Goal: Transaction & Acquisition: Subscribe to service/newsletter

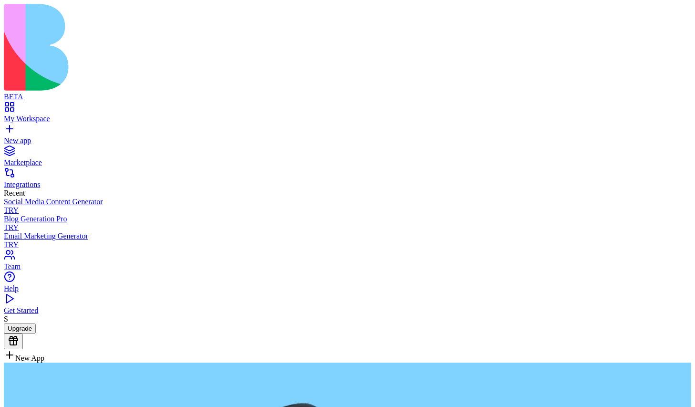
click at [36, 333] on button "Upgrade" at bounding box center [20, 328] width 32 height 10
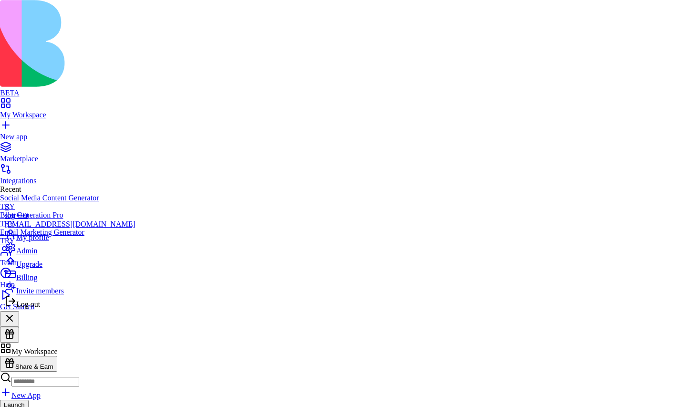
click at [47, 309] on div "Log out" at bounding box center [70, 301] width 131 height 13
